Goal: Complete application form: Fill out and submit a form for a specific purpose

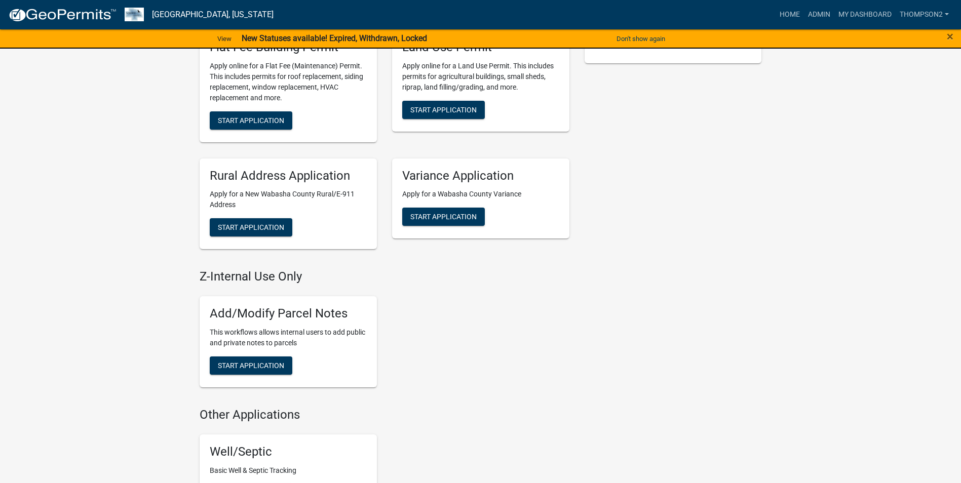
scroll to position [507, 0]
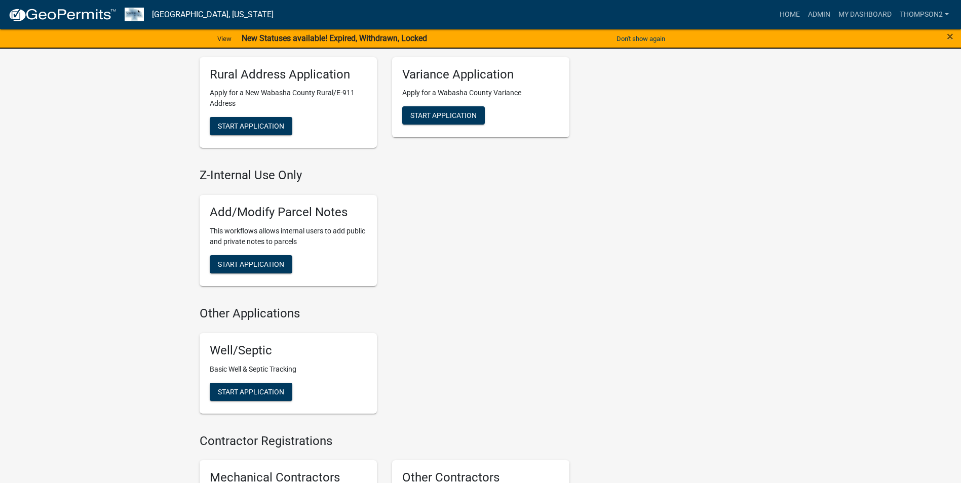
click at [254, 403] on div "Well/Septic Basic Well & Septic Tracking Start Application" at bounding box center [288, 373] width 177 height 81
click at [254, 398] on button "Start Application" at bounding box center [251, 392] width 83 height 18
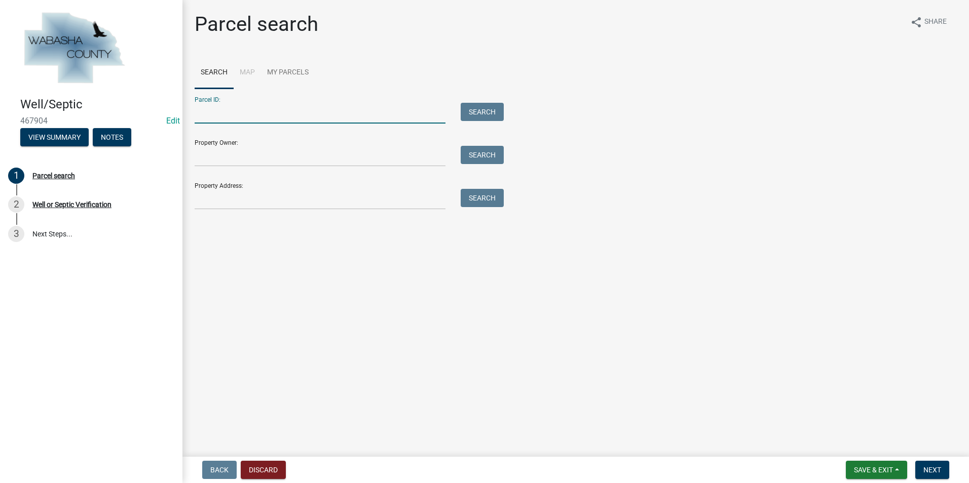
click at [210, 116] on input "Parcel ID:" at bounding box center [320, 113] width 251 height 21
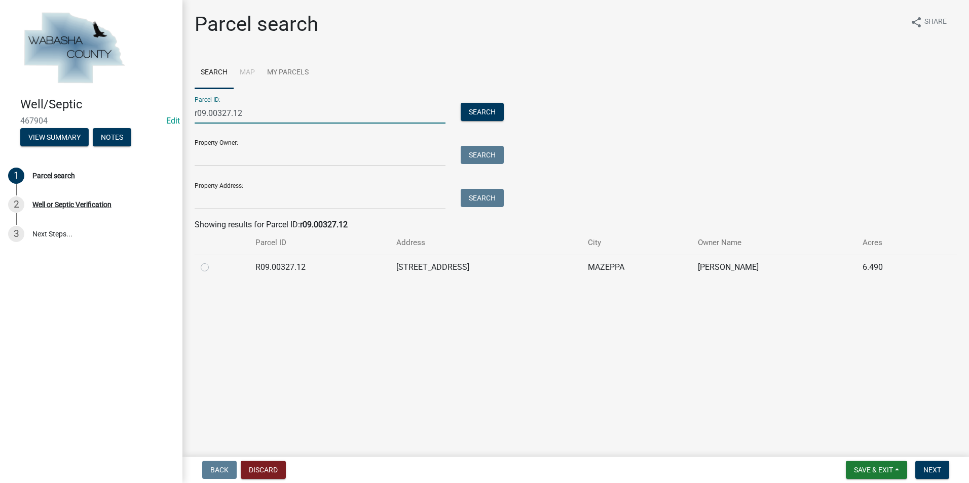
type input "r09.00327.12"
click at [213, 261] on label at bounding box center [213, 261] width 0 height 0
click at [213, 268] on input "radio" at bounding box center [216, 264] width 7 height 7
radio input "true"
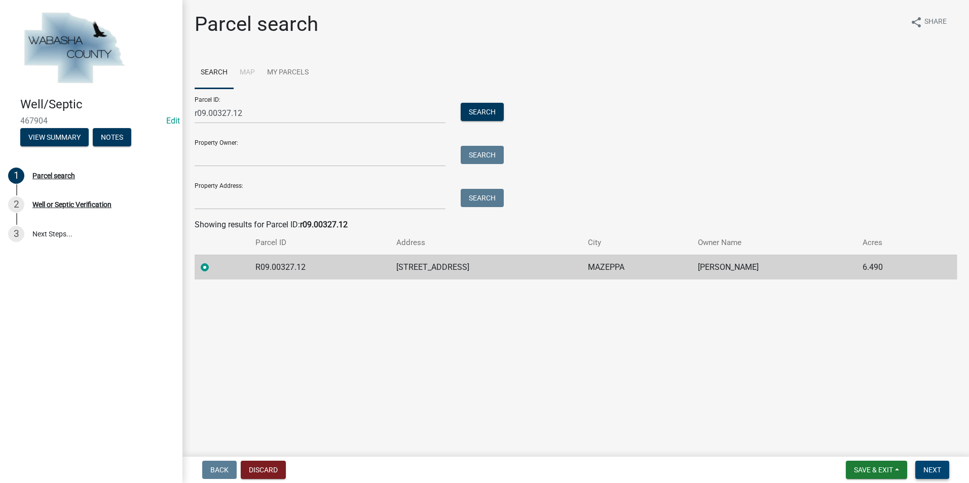
click at [928, 469] on span "Next" at bounding box center [932, 470] width 18 height 8
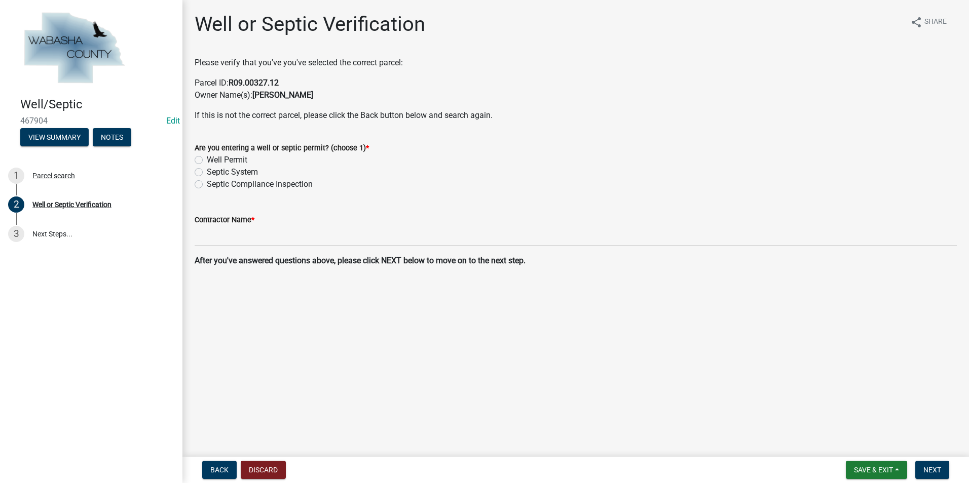
click at [207, 185] on label "Septic Compliance Inspection" at bounding box center [260, 184] width 106 height 12
click at [207, 185] on input "Septic Compliance Inspection" at bounding box center [210, 181] width 7 height 7
radio input "true"
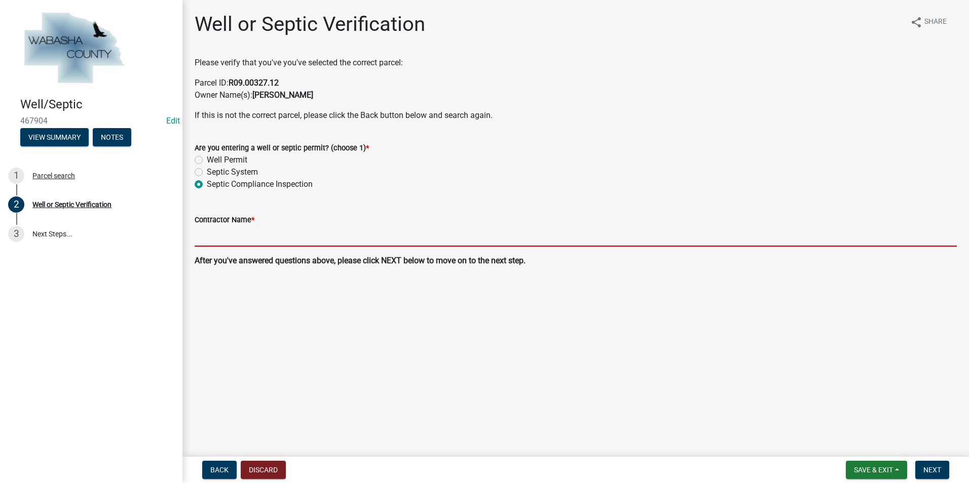
click at [208, 235] on input "Contractor Name *" at bounding box center [576, 236] width 762 height 21
type input "[PERSON_NAME] Backhoe & Septic"
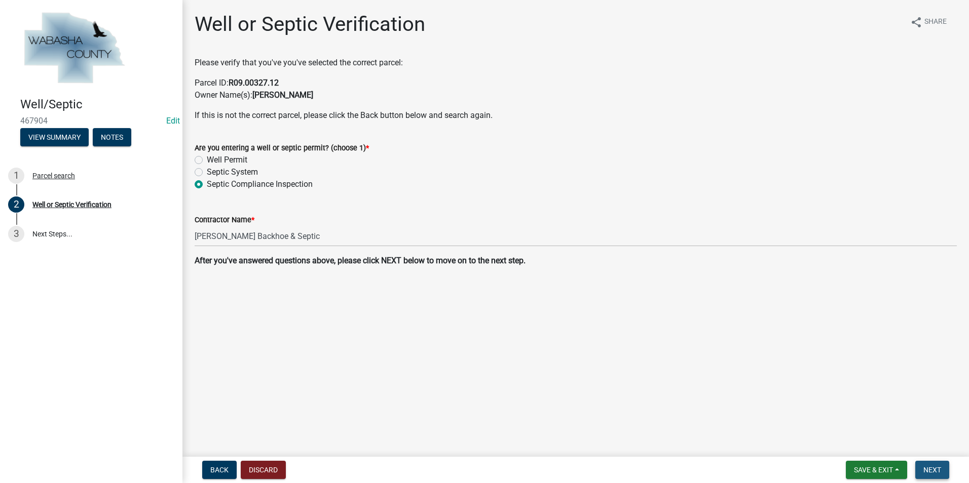
click at [928, 469] on span "Next" at bounding box center [932, 470] width 18 height 8
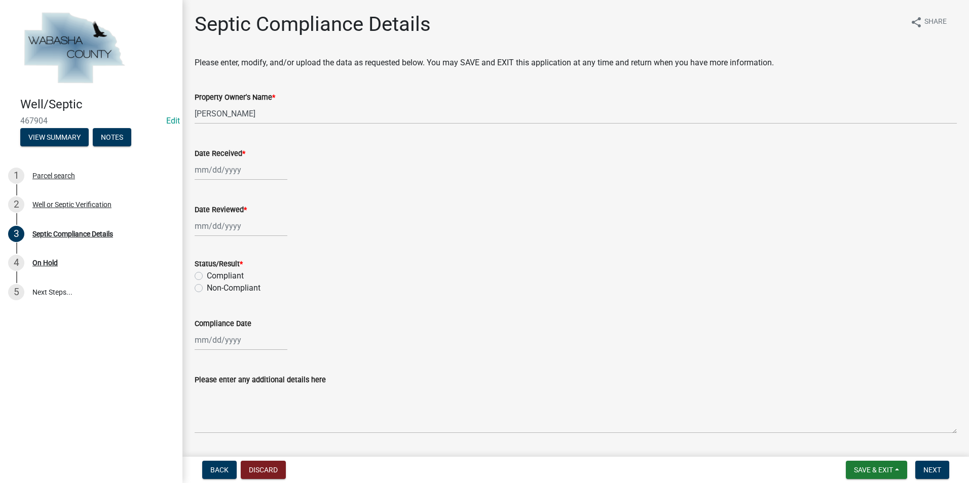
click at [207, 166] on div at bounding box center [241, 170] width 93 height 21
select select "8"
select select "2025"
click at [259, 272] on div "21" at bounding box center [253, 272] width 16 height 16
type input "[DATE]"
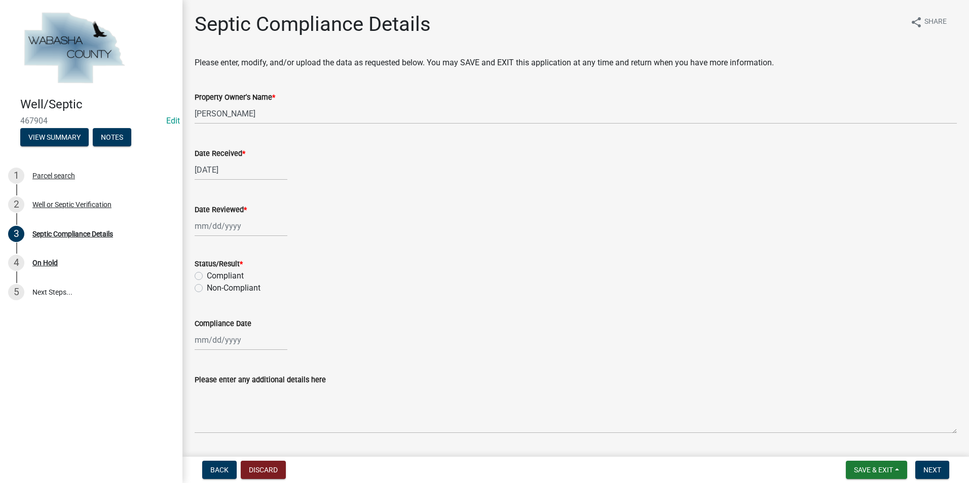
select select "8"
select select "2025"
click at [223, 234] on div "Jan Feb Mar Apr May Jun [DATE] Aug [DATE] 2024 2025 Mo Tu We Th Fr Sa Su 28 29 …" at bounding box center [241, 226] width 93 height 21
click at [266, 325] on div "22" at bounding box center [269, 329] width 16 height 16
type input "[DATE]"
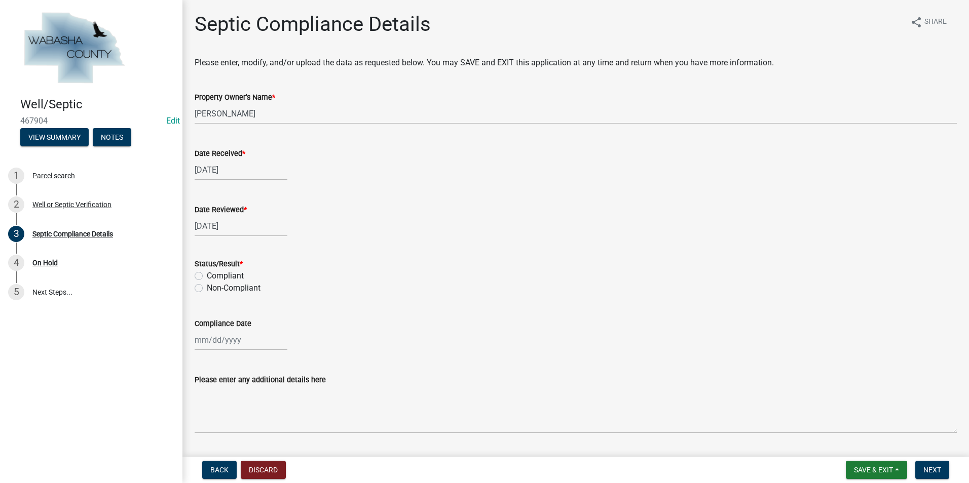
click at [207, 275] on label "Compliant" at bounding box center [225, 276] width 37 height 12
click at [207, 275] on input "Compliant" at bounding box center [210, 273] width 7 height 7
radio input "true"
click at [208, 344] on div at bounding box center [241, 340] width 93 height 21
select select "8"
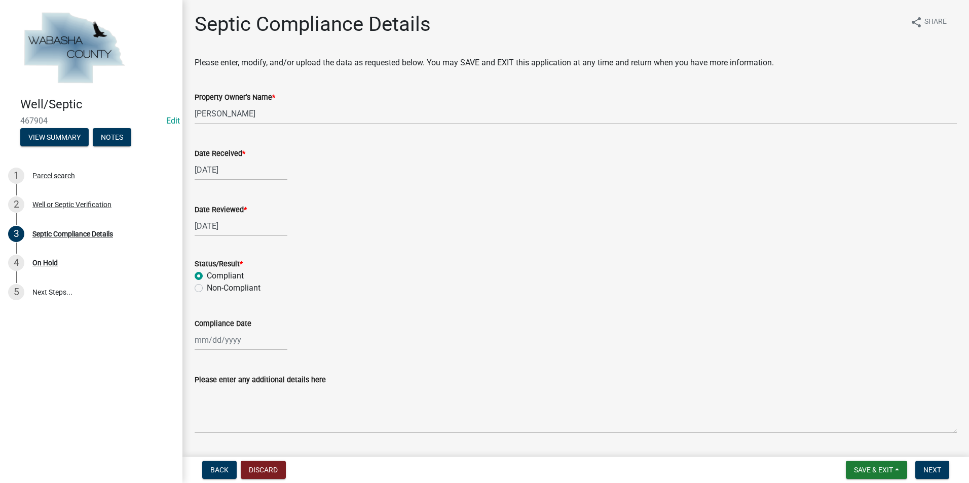
select select "2025"
click at [209, 271] on div "11" at bounding box center [205, 270] width 16 height 16
type input "[DATE]"
click at [899, 469] on button "Save & Exit" at bounding box center [876, 470] width 61 height 18
click at [880, 448] on button "Save & Exit" at bounding box center [866, 444] width 81 height 24
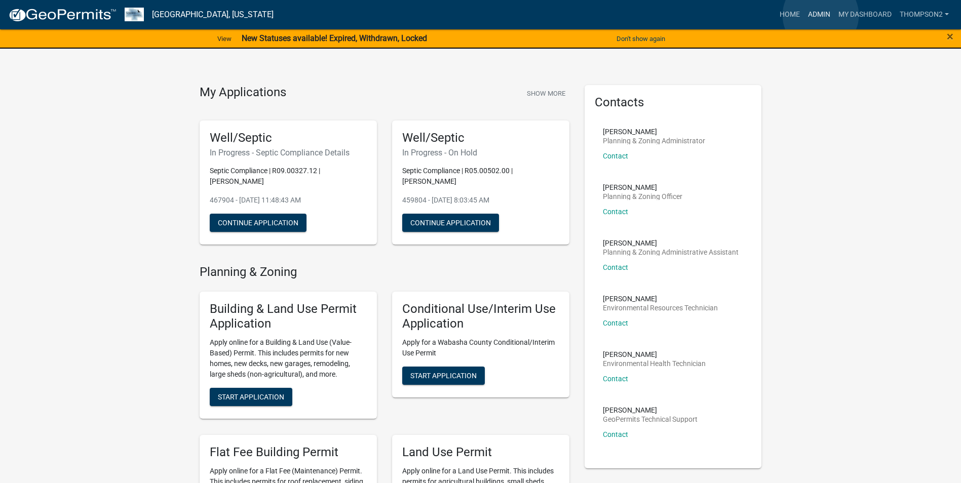
click at [821, 15] on link "Admin" at bounding box center [819, 14] width 30 height 19
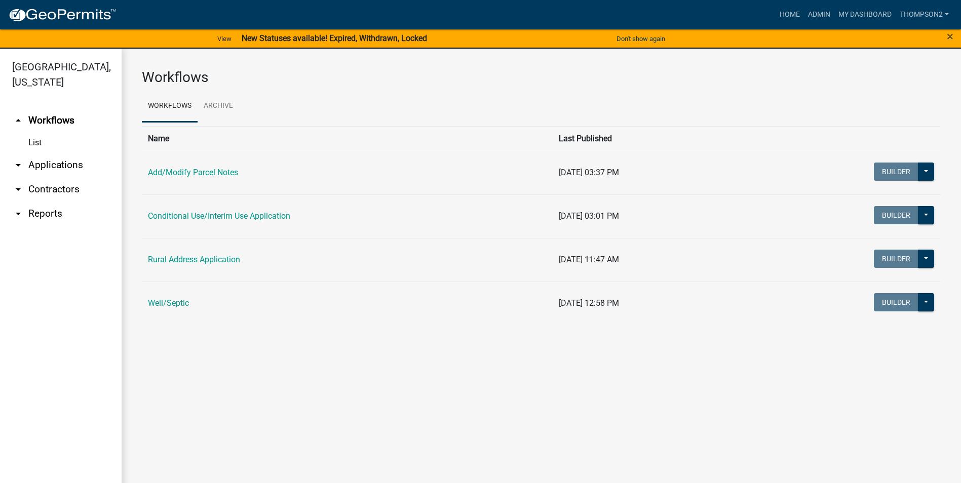
click at [163, 292] on td "Well/Septic" at bounding box center [347, 304] width 411 height 44
click at [164, 305] on link "Well/Septic" at bounding box center [168, 303] width 41 height 10
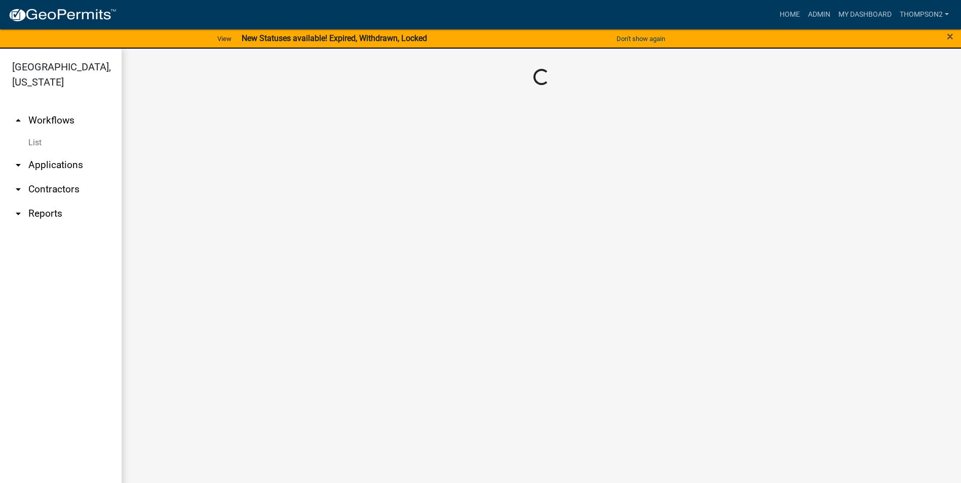
click at [164, 305] on main "Loading..." at bounding box center [542, 272] width 840 height 447
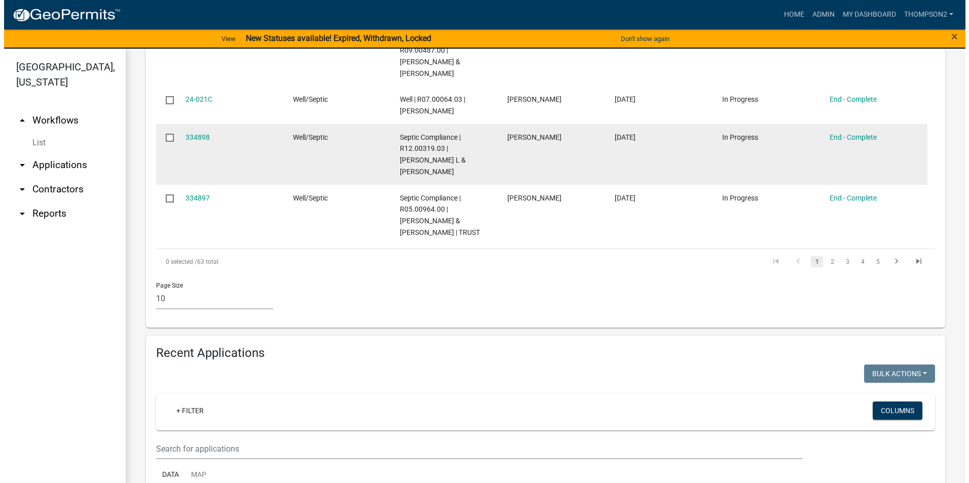
scroll to position [861, 0]
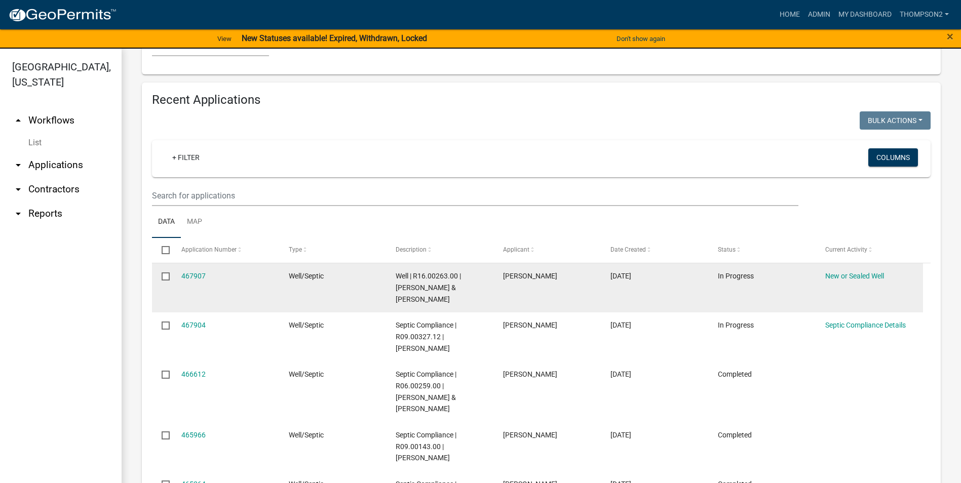
click at [187, 282] on div "467907" at bounding box center [225, 277] width 88 height 12
drag, startPoint x: 187, startPoint y: 282, endPoint x: 187, endPoint y: 275, distance: 7.1
click at [187, 275] on link "467907" at bounding box center [193, 276] width 24 height 8
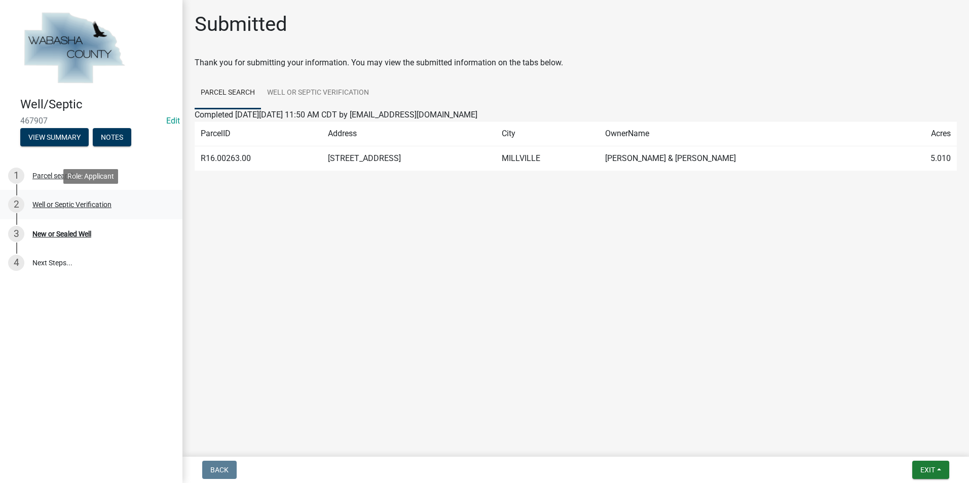
click at [66, 201] on div "Well or Septic Verification" at bounding box center [71, 204] width 79 height 7
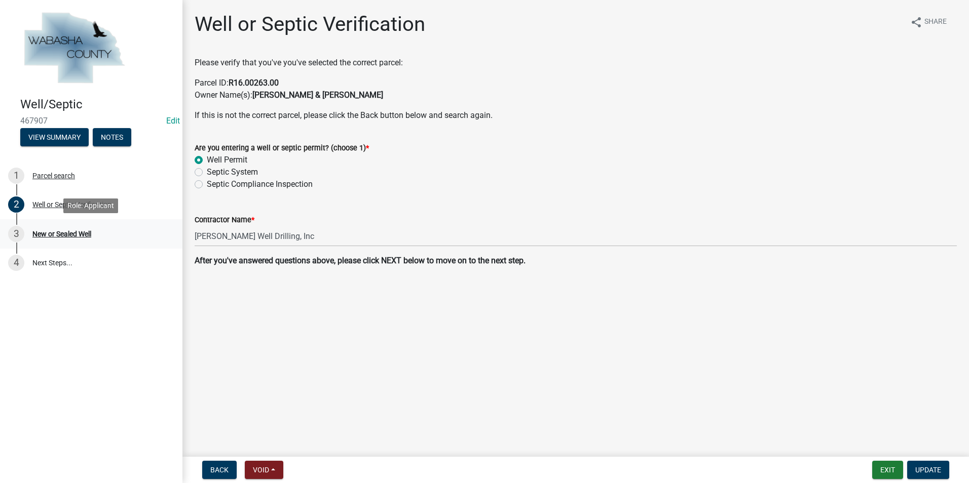
click at [74, 234] on div "New or Sealed Well" at bounding box center [61, 234] width 59 height 7
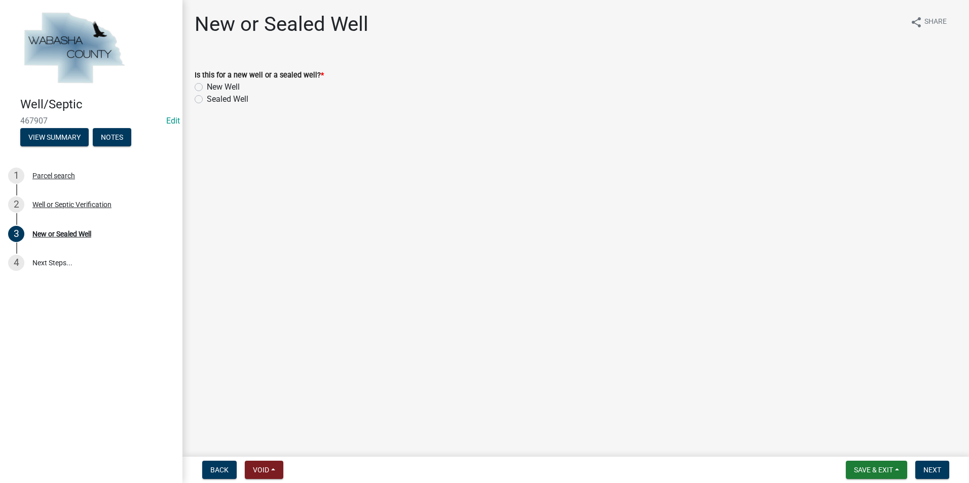
click at [207, 101] on label "Sealed Well" at bounding box center [228, 99] width 42 height 12
click at [207, 100] on input "Sealed Well" at bounding box center [210, 96] width 7 height 7
radio input "true"
click at [929, 465] on button "Next" at bounding box center [932, 470] width 34 height 18
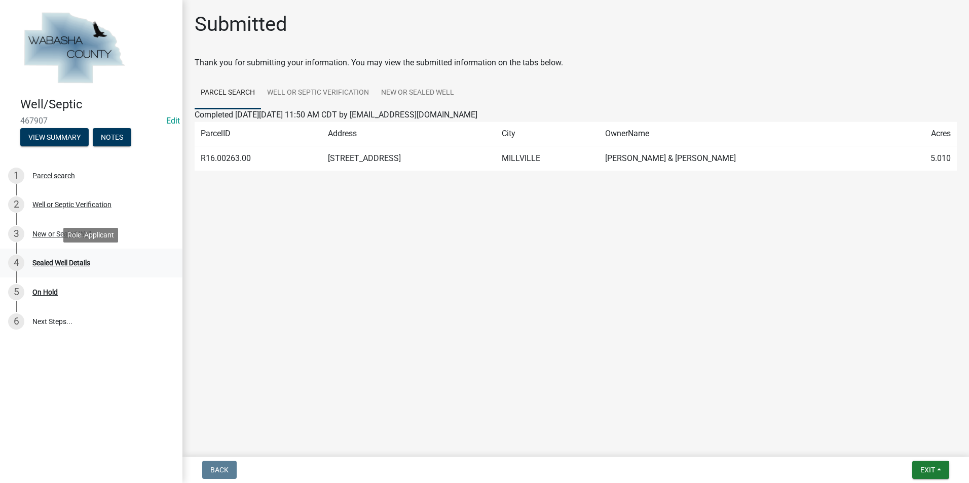
click at [50, 267] on div "4 Sealed Well Details" at bounding box center [87, 263] width 158 height 16
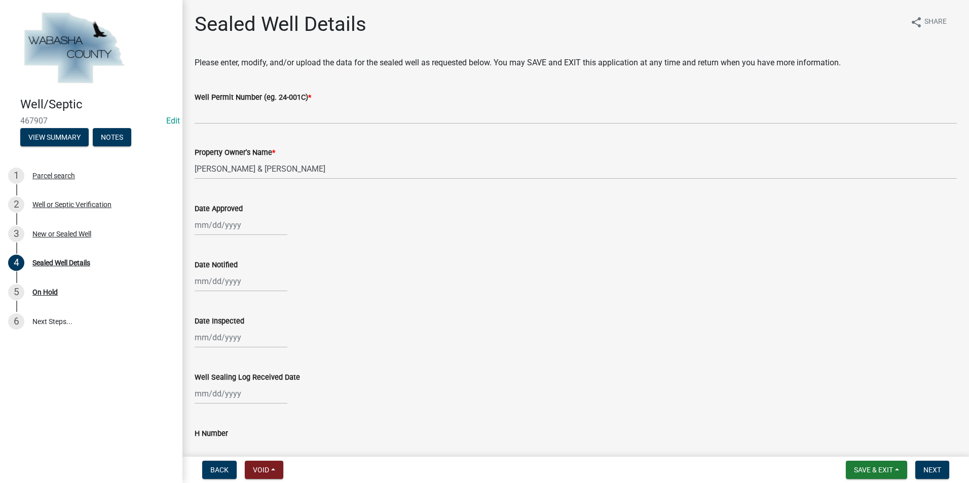
click at [203, 223] on div at bounding box center [241, 225] width 93 height 21
select select "8"
select select "2025"
click at [270, 331] on div "22" at bounding box center [269, 328] width 16 height 16
type input "[DATE]"
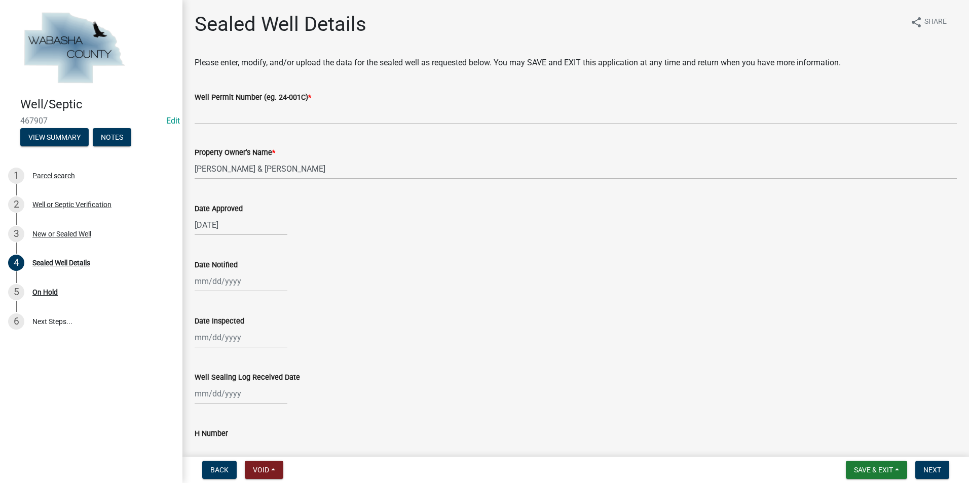
click at [228, 443] on input "H Number" at bounding box center [576, 450] width 762 height 21
type input "412746"
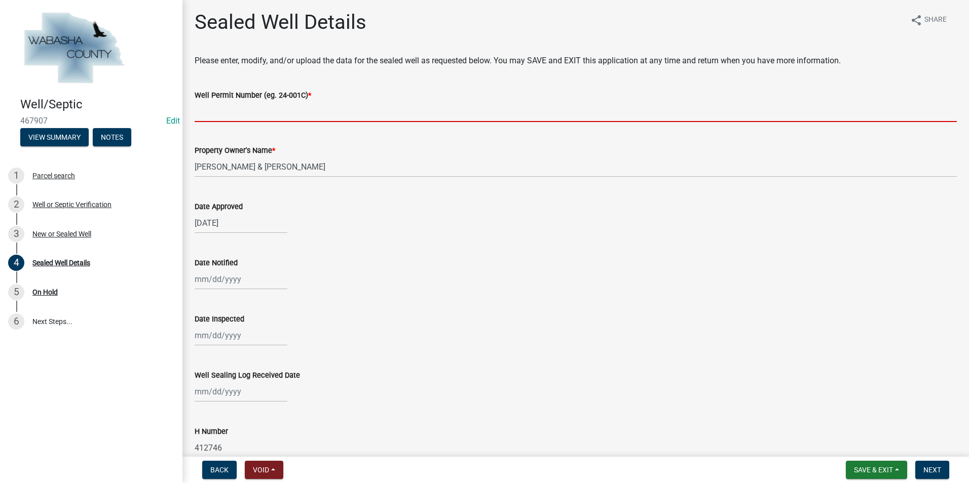
click at [218, 111] on input "Well Permit Number (eg. 24-001C) *" at bounding box center [576, 111] width 762 height 21
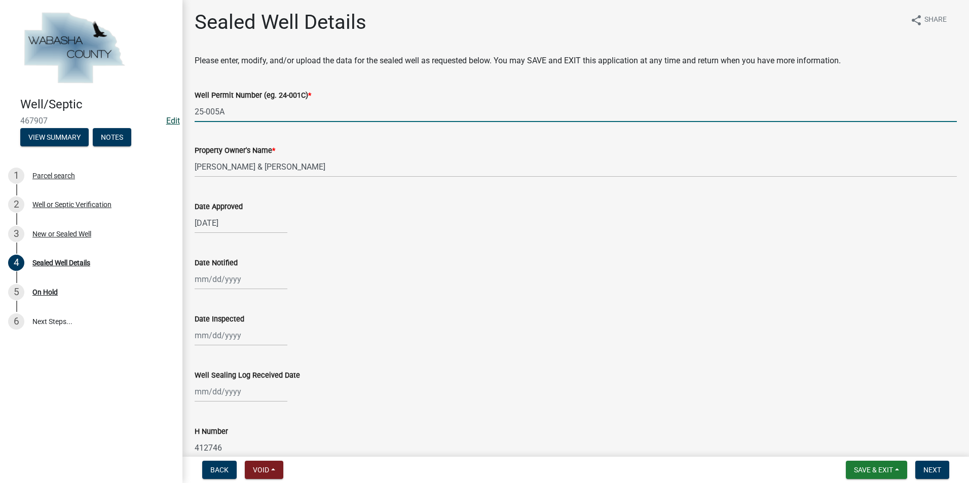
type input "25-005A"
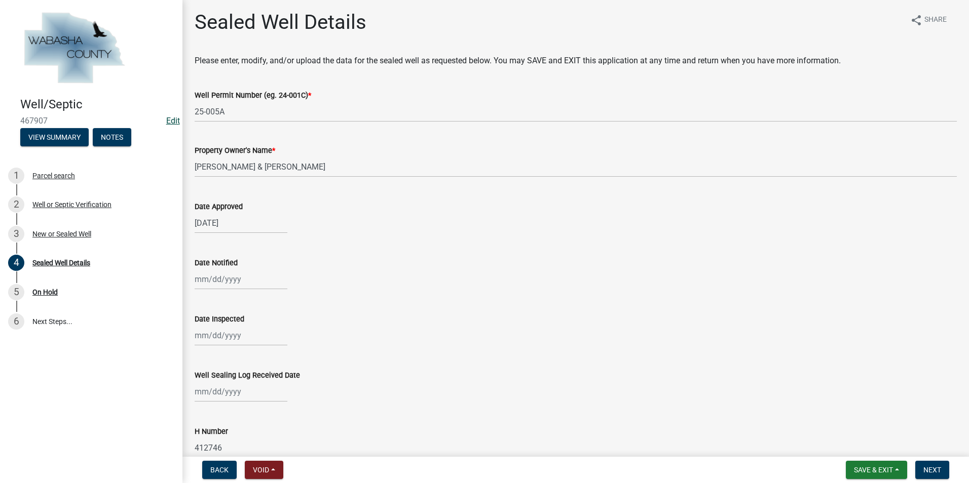
click at [174, 122] on link "Edit" at bounding box center [173, 121] width 14 height 10
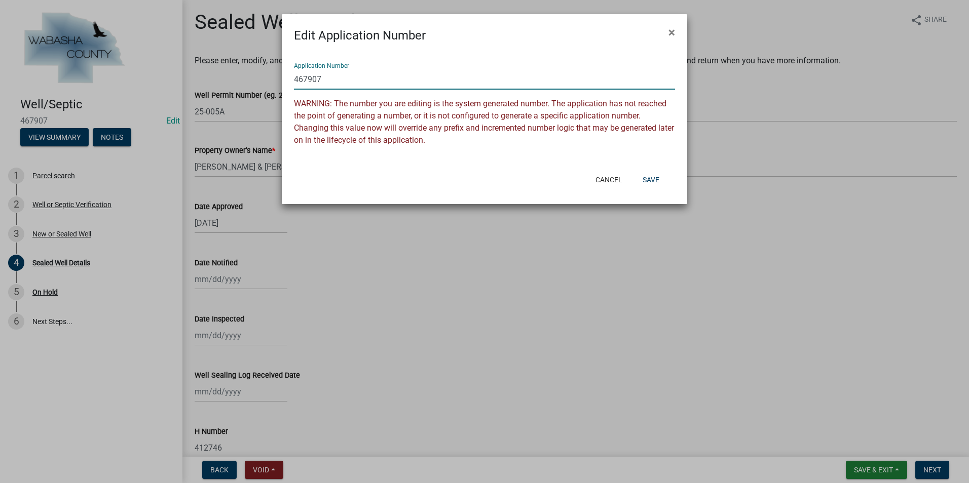
drag, startPoint x: 321, startPoint y: 77, endPoint x: 275, endPoint y: 75, distance: 46.1
click at [275, 75] on ngb-modal-window "Edit Application Number × Application Number 467907 WARNING: The number you are…" at bounding box center [484, 241] width 969 height 483
type input "25-005A"
click at [653, 182] on button "Save" at bounding box center [650, 180] width 33 height 18
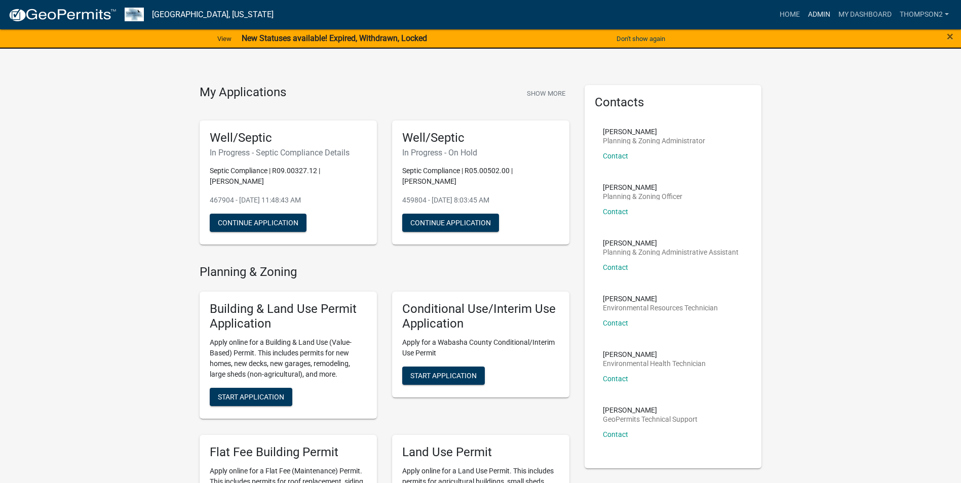
click at [813, 17] on link "Admin" at bounding box center [819, 14] width 30 height 19
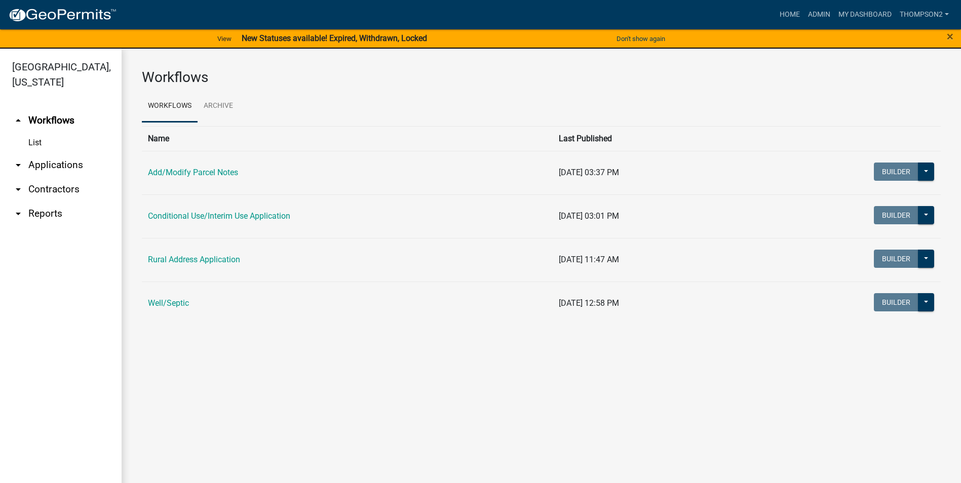
click at [180, 309] on td "Well/Septic" at bounding box center [347, 304] width 411 height 44
click at [164, 300] on link "Well/Septic" at bounding box center [168, 303] width 41 height 10
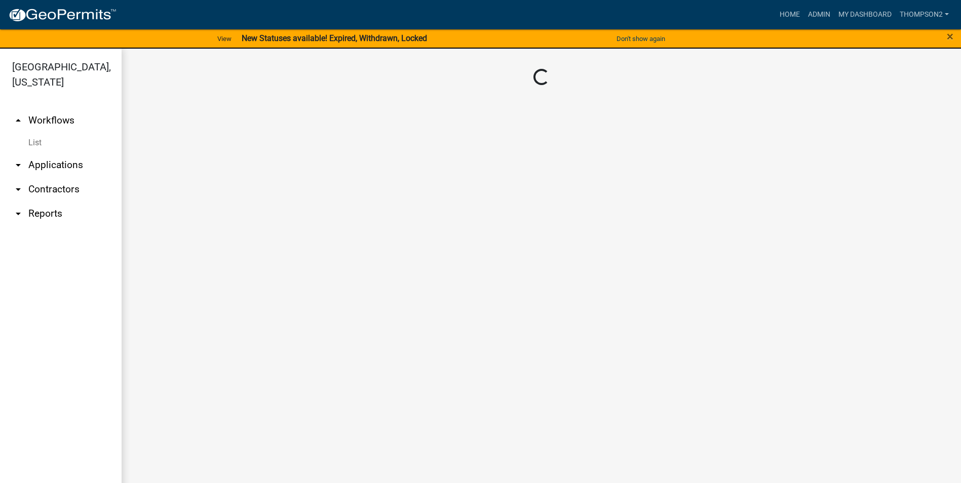
click at [164, 300] on main "Loading..." at bounding box center [542, 272] width 840 height 447
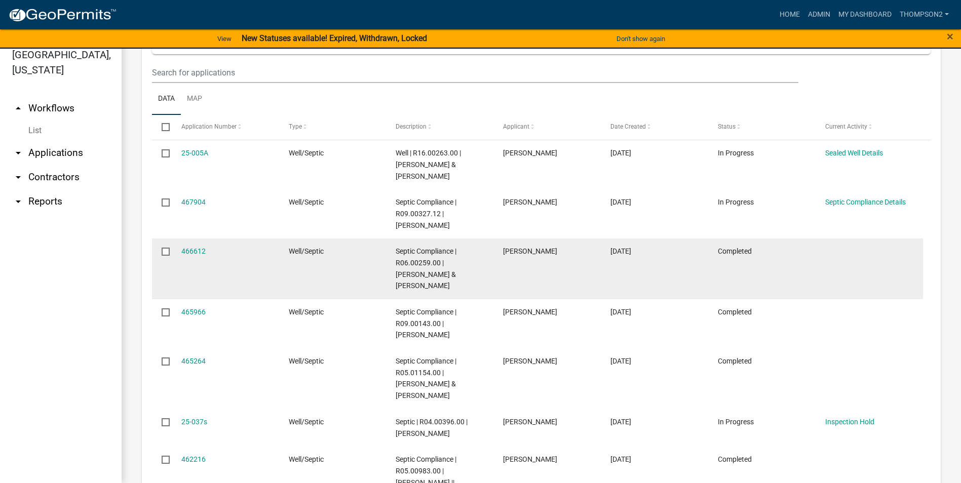
scroll to position [880, 0]
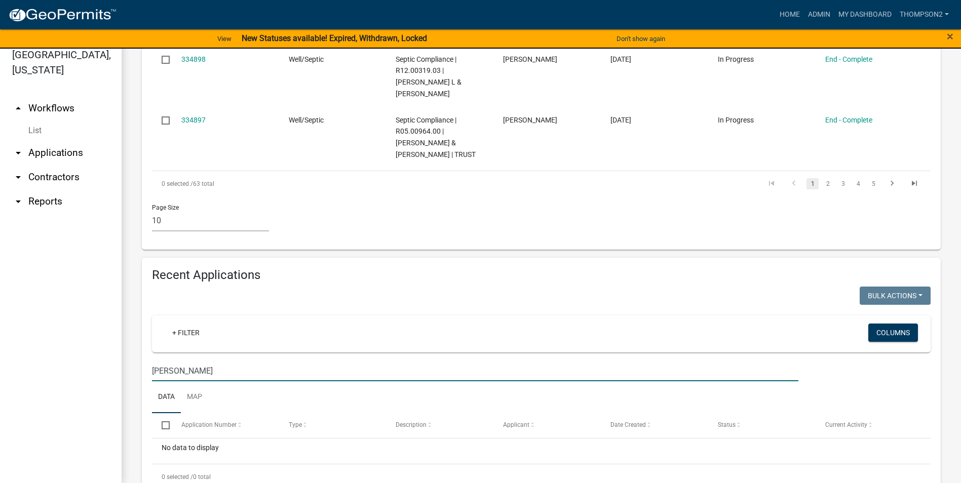
scroll to position [710, 0]
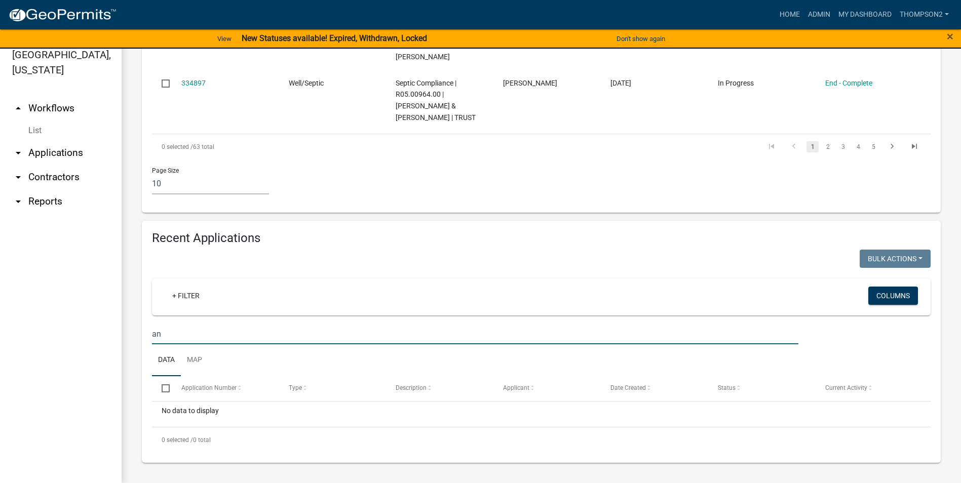
type input "a"
